Goal: Task Accomplishment & Management: Complete application form

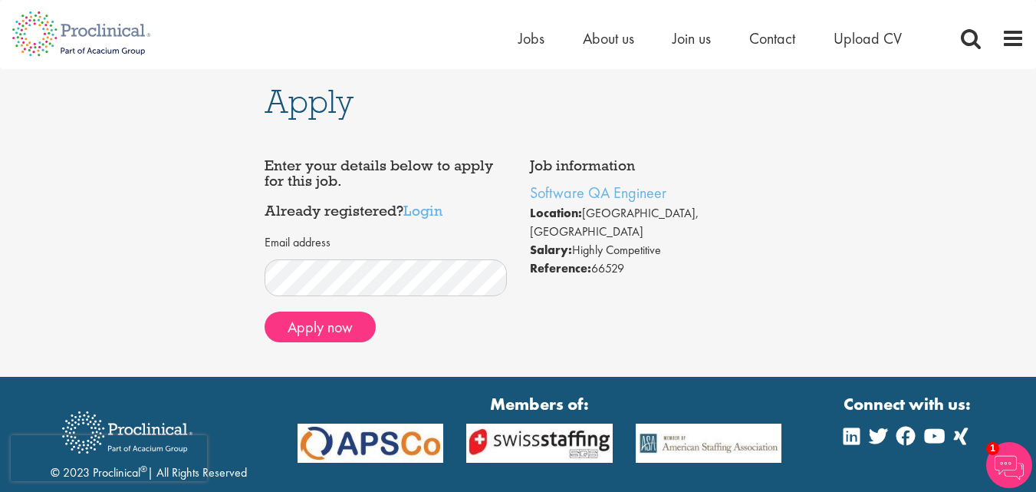
scroll to position [77, 0]
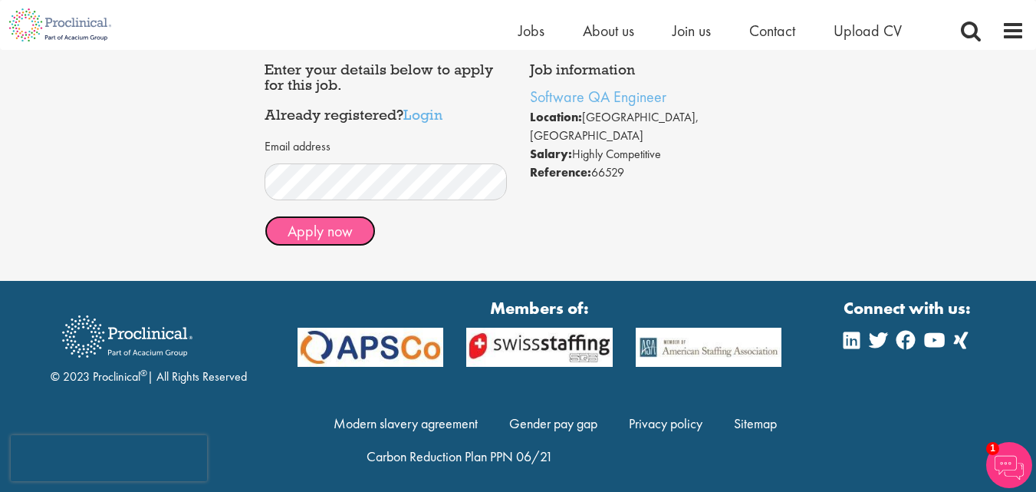
click at [288, 232] on button "Apply now" at bounding box center [320, 231] width 111 height 31
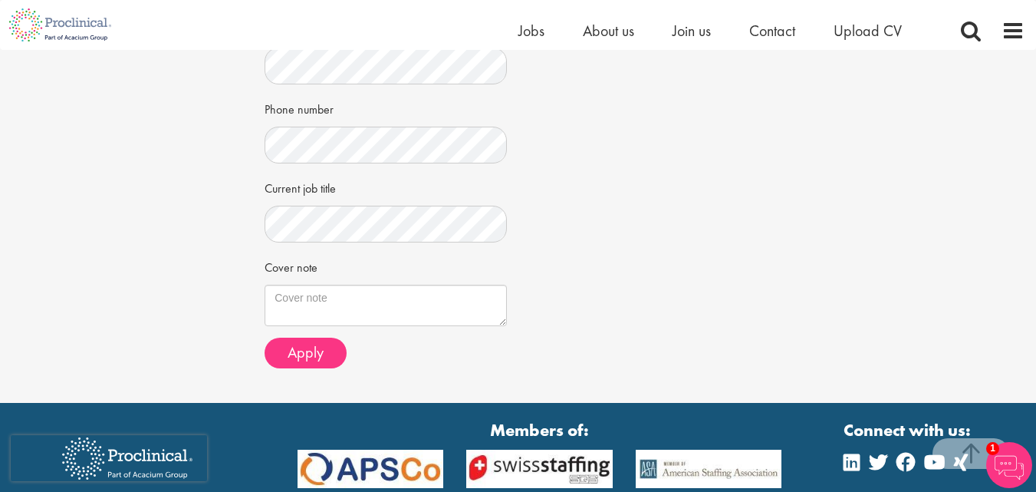
scroll to position [460, 0]
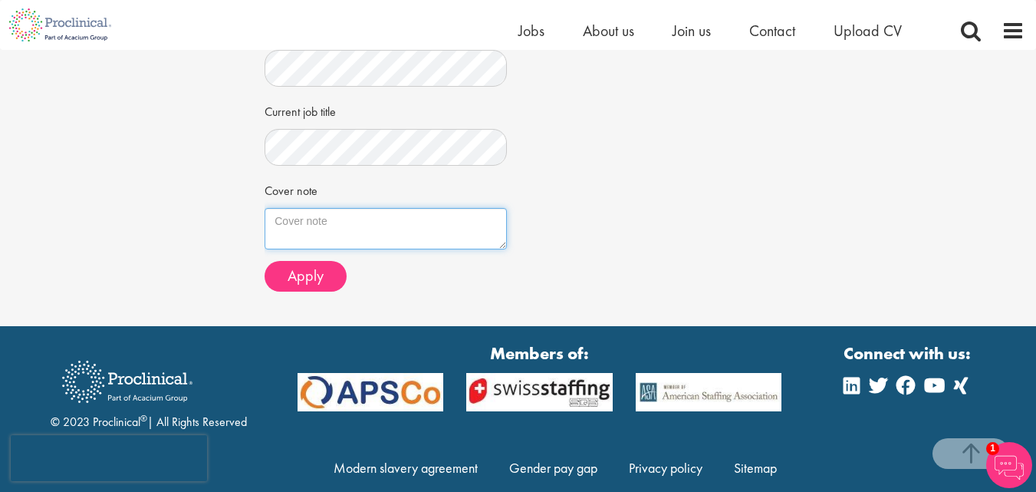
click at [296, 221] on textarea "Cover note" at bounding box center [386, 228] width 242 height 41
paste textarea "Dear Hiring Manager, I am excited to be applying for this position at your orga…"
type textarea "Dear Hiring Manager, I am excited to be applying for this position at your orga…"
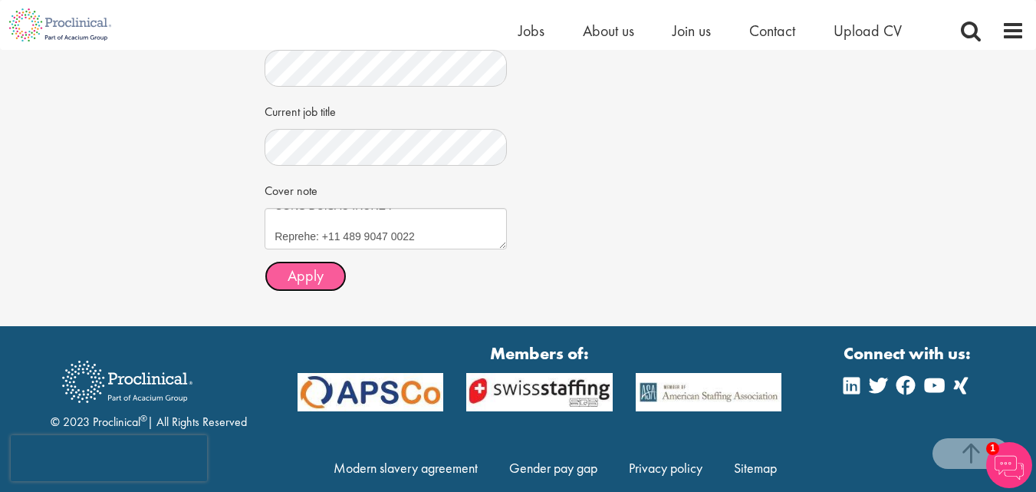
click at [298, 282] on span "Apply" at bounding box center [306, 275] width 36 height 20
